Goal: Check status: Check status

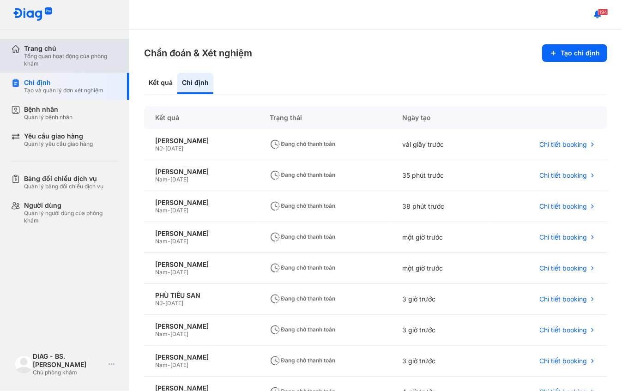
click at [75, 61] on div "Tổng quan hoạt động của phòng khám" at bounding box center [71, 60] width 94 height 15
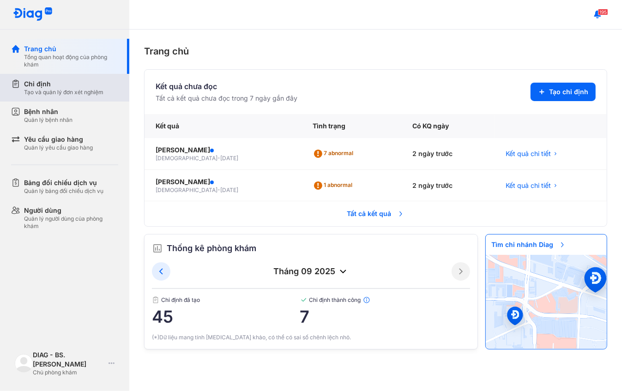
click at [68, 87] on div "Chỉ định" at bounding box center [63, 83] width 79 height 9
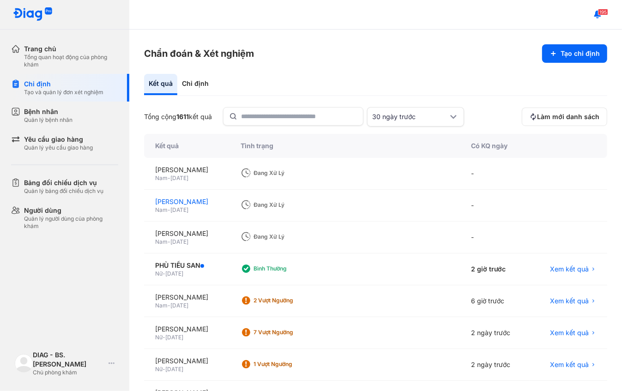
click at [202, 205] on div "NGUYỄN HOÀNG QUÂN" at bounding box center [186, 201] width 63 height 9
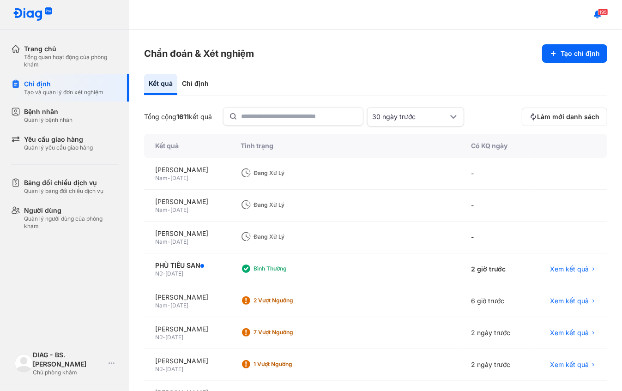
drag, startPoint x: 202, startPoint y: 205, endPoint x: 228, endPoint y: 208, distance: 26.0
click at [218, 208] on div "Nam - 26/08/1986" at bounding box center [186, 209] width 63 height 7
click at [218, 207] on div "Nam - 26/08/1986" at bounding box center [186, 209] width 63 height 7
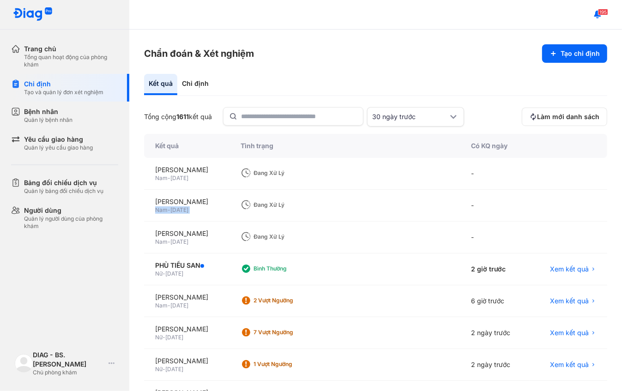
click at [218, 207] on div "Nam - 26/08/1986" at bounding box center [186, 209] width 63 height 7
click at [218, 204] on div "NGUYỄN HOÀNG QUÂN" at bounding box center [186, 201] width 63 height 9
click at [559, 267] on span "Xem kết quả" at bounding box center [569, 269] width 39 height 9
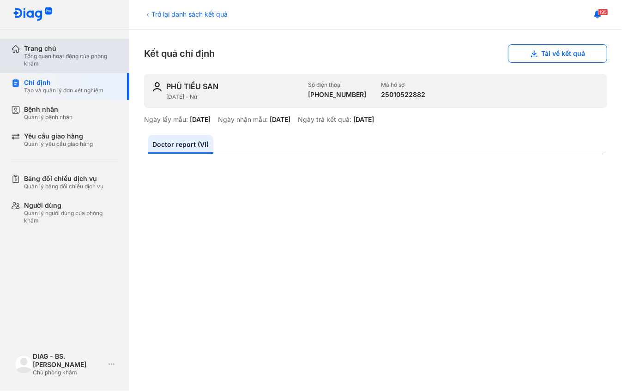
click at [79, 53] on div "Tổng quan hoạt động của phòng khám" at bounding box center [71, 60] width 94 height 15
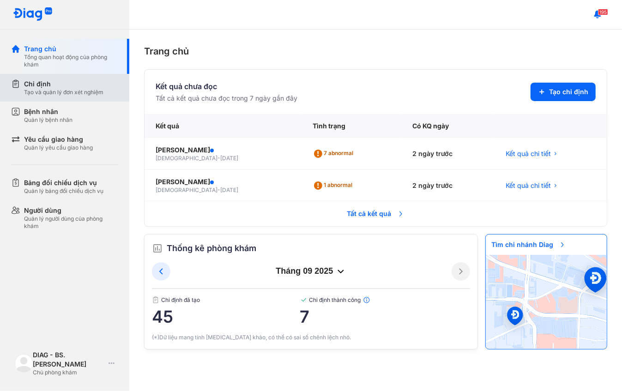
click at [55, 83] on div "Chỉ định" at bounding box center [63, 83] width 79 height 9
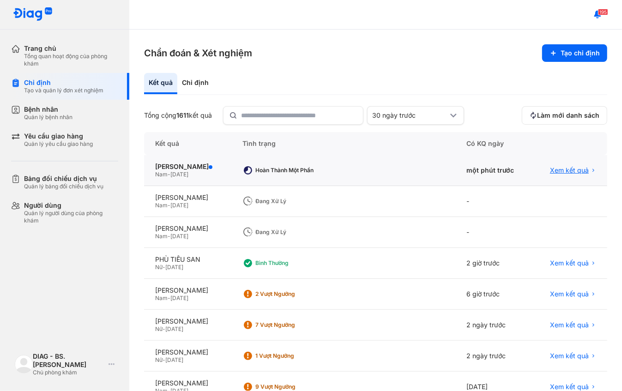
click at [570, 171] on span "Xem kết quả" at bounding box center [569, 170] width 39 height 8
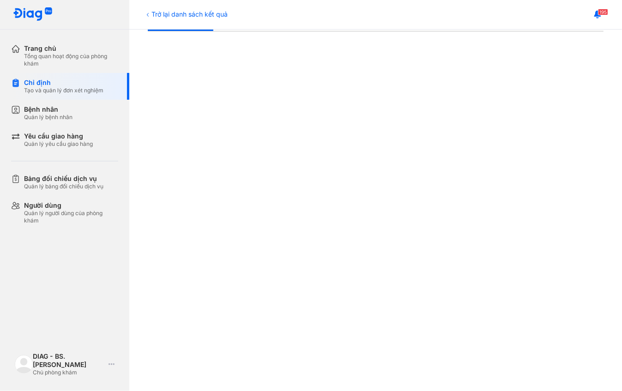
scroll to position [126, 0]
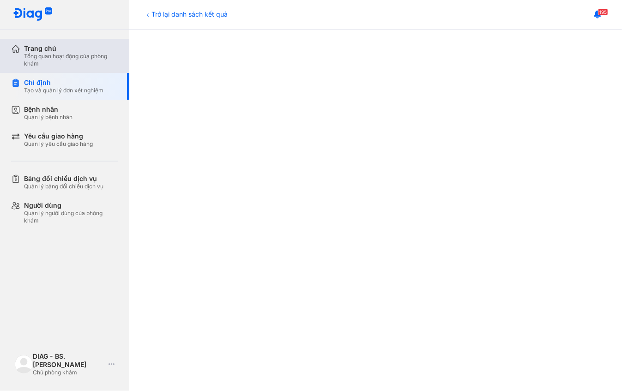
click at [99, 52] on div "Trang chủ" at bounding box center [71, 48] width 94 height 8
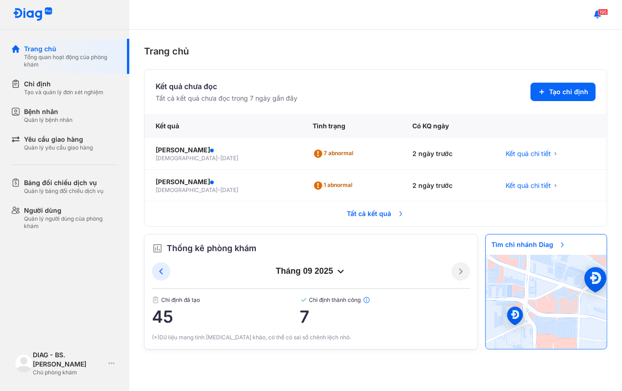
click at [378, 212] on span "Tất cả kết quả" at bounding box center [376, 214] width 68 height 20
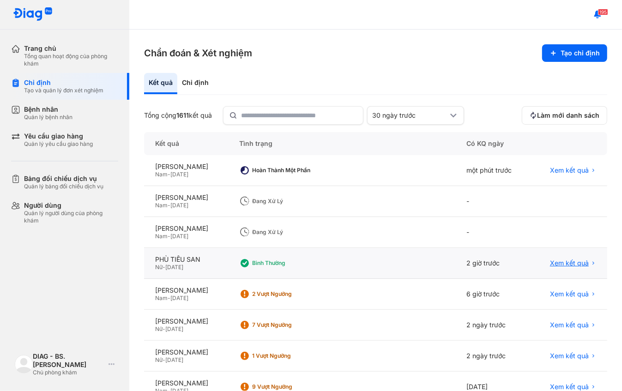
click at [561, 265] on span "Xem kết quả" at bounding box center [569, 263] width 39 height 8
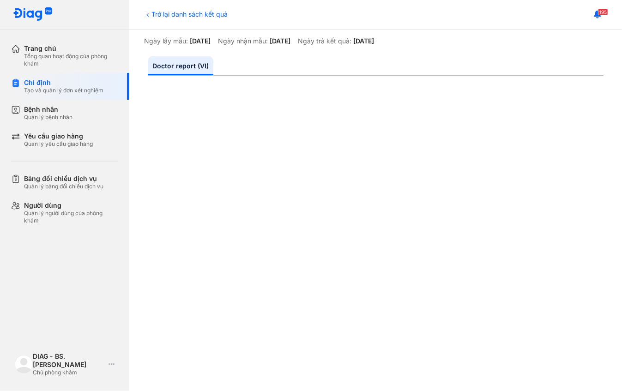
scroll to position [84, 0]
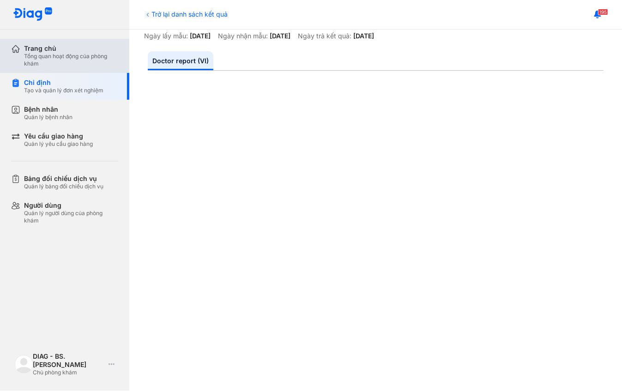
click at [104, 53] on div "Tổng quan hoạt động của phòng khám" at bounding box center [71, 60] width 94 height 15
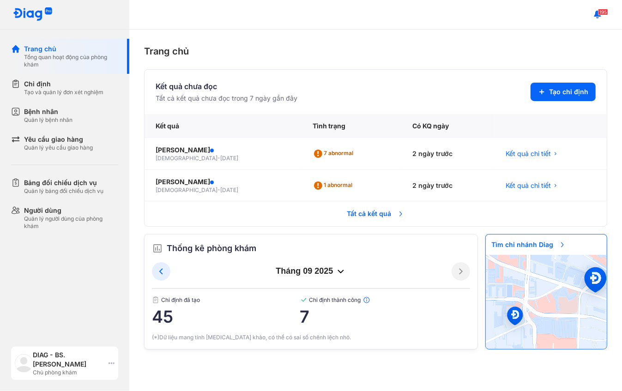
click at [76, 369] on div "Chủ phòng khám" at bounding box center [69, 372] width 72 height 7
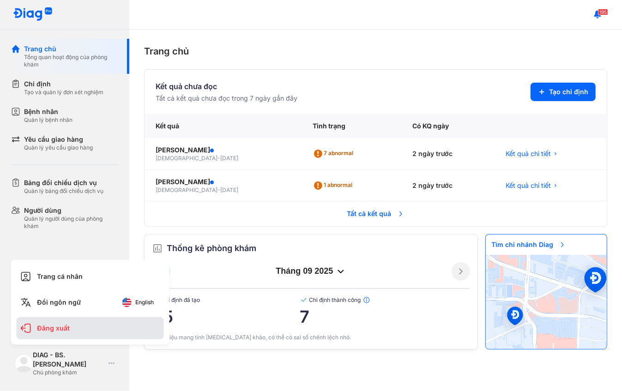
click at [90, 333] on div "Đăng xuất" at bounding box center [90, 328] width 147 height 22
